Goal: Information Seeking & Learning: Learn about a topic

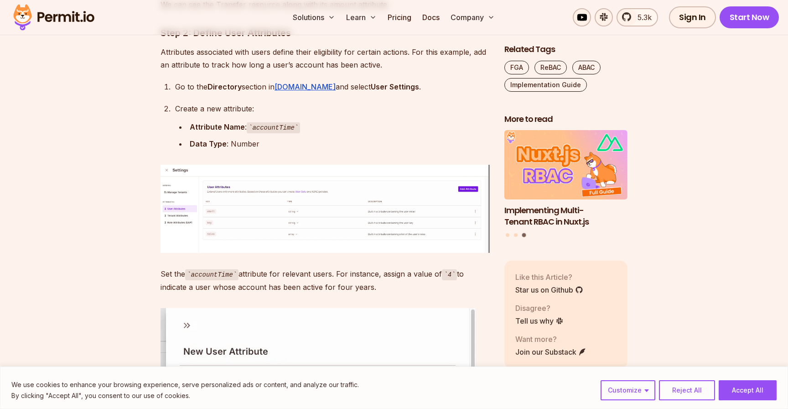
scroll to position [2942, 0]
click at [310, 217] on img at bounding box center [325, 209] width 329 height 88
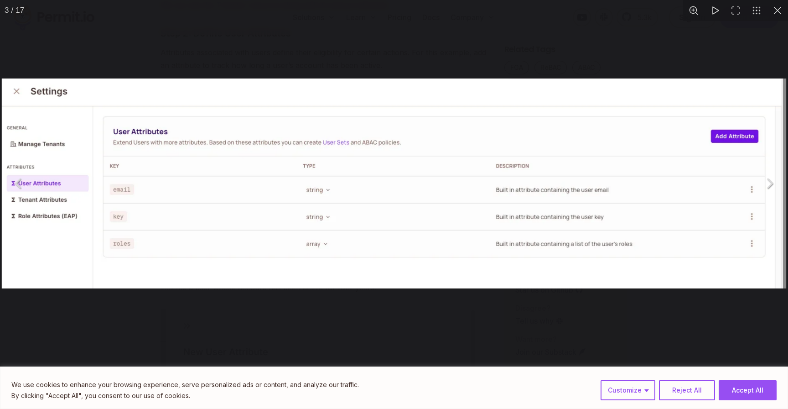
click at [379, 57] on div "You can close this modal content with the ESC key" at bounding box center [394, 183] width 788 height 367
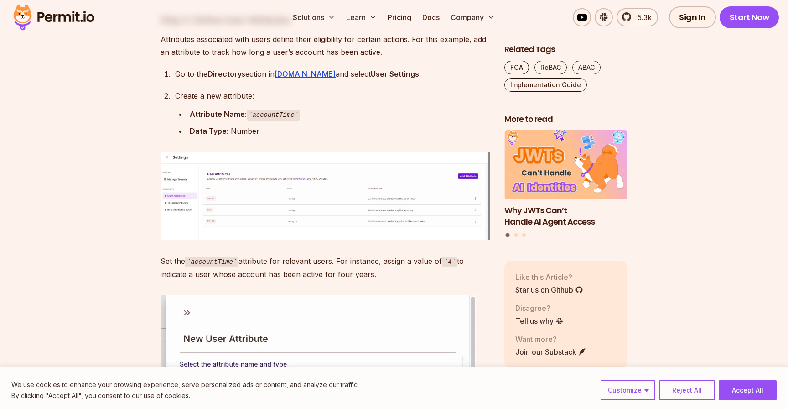
scroll to position [2960, 0]
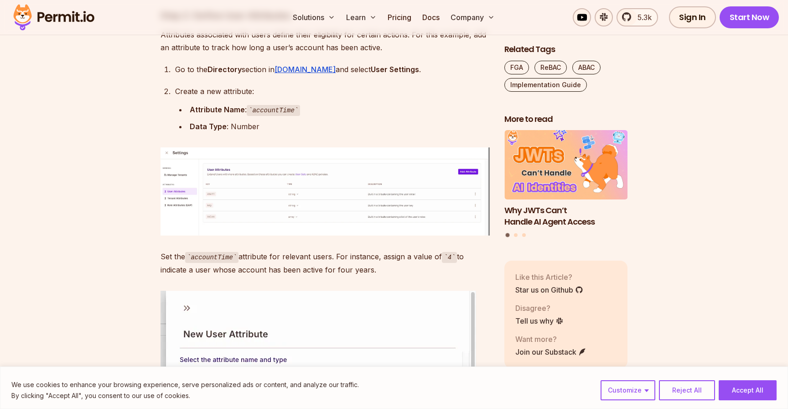
click at [353, 174] on img at bounding box center [325, 191] width 329 height 88
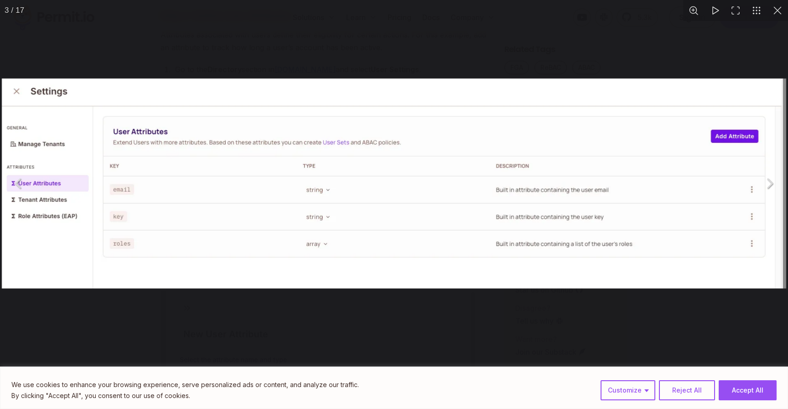
click at [327, 50] on div "You can close this modal content with the ESC key" at bounding box center [394, 183] width 788 height 367
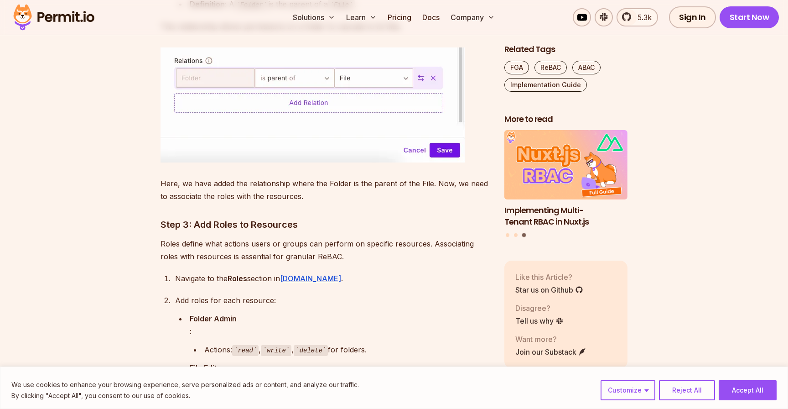
scroll to position [7242, 0]
